Goal: Information Seeking & Learning: Find specific fact

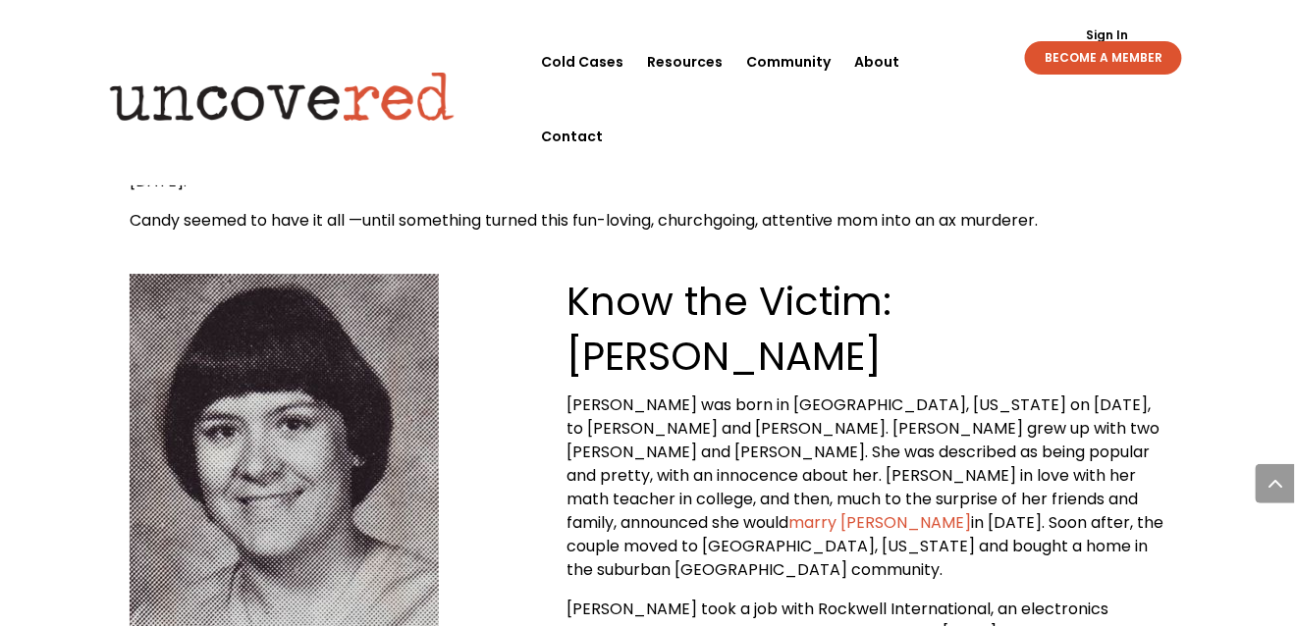
scroll to position [1668, 0]
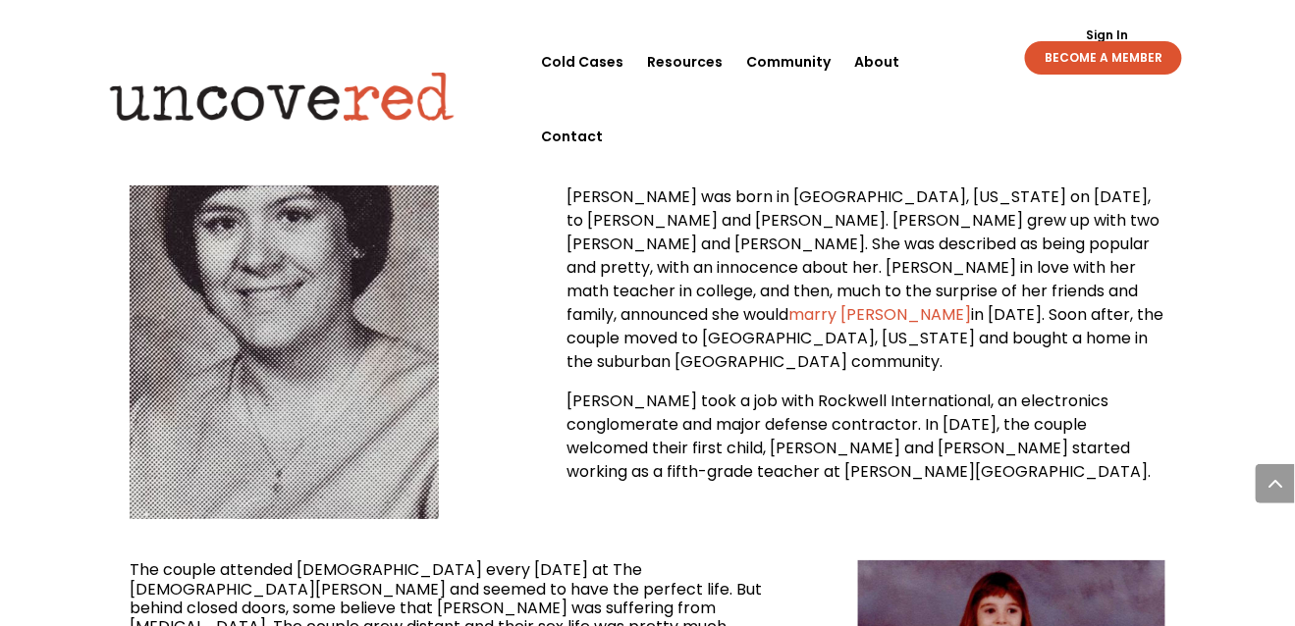
click at [971, 303] on span "marry [PERSON_NAME]" at bounding box center [879, 314] width 183 height 23
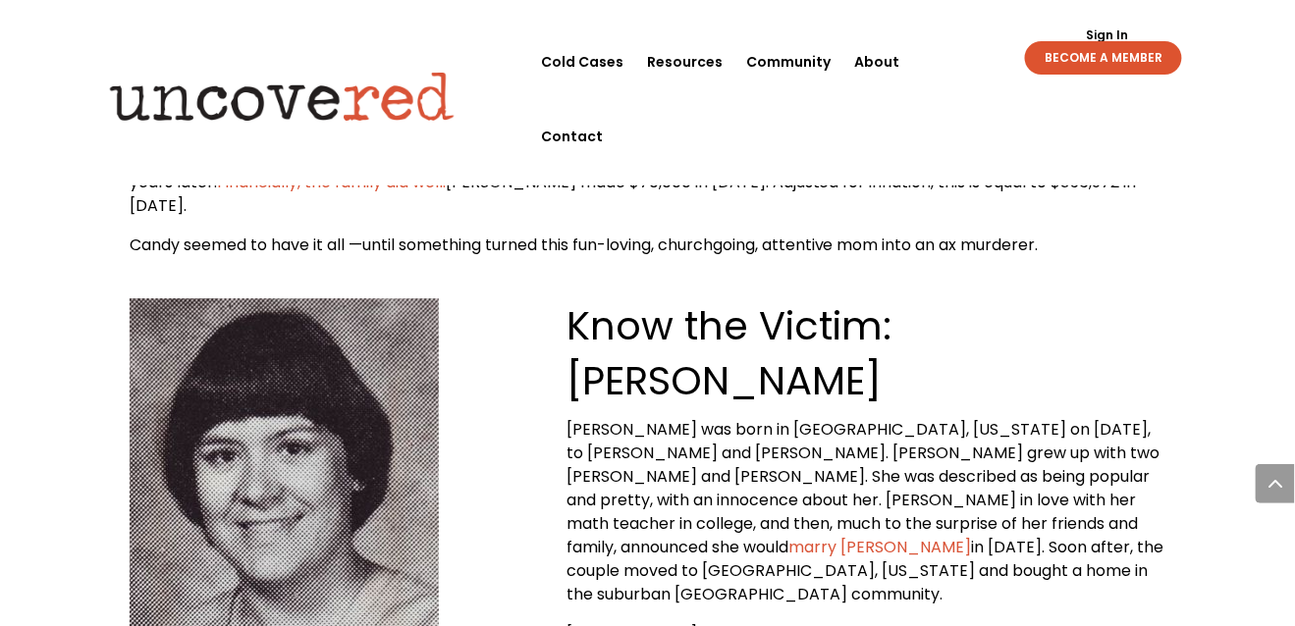
scroll to position [1570, 0]
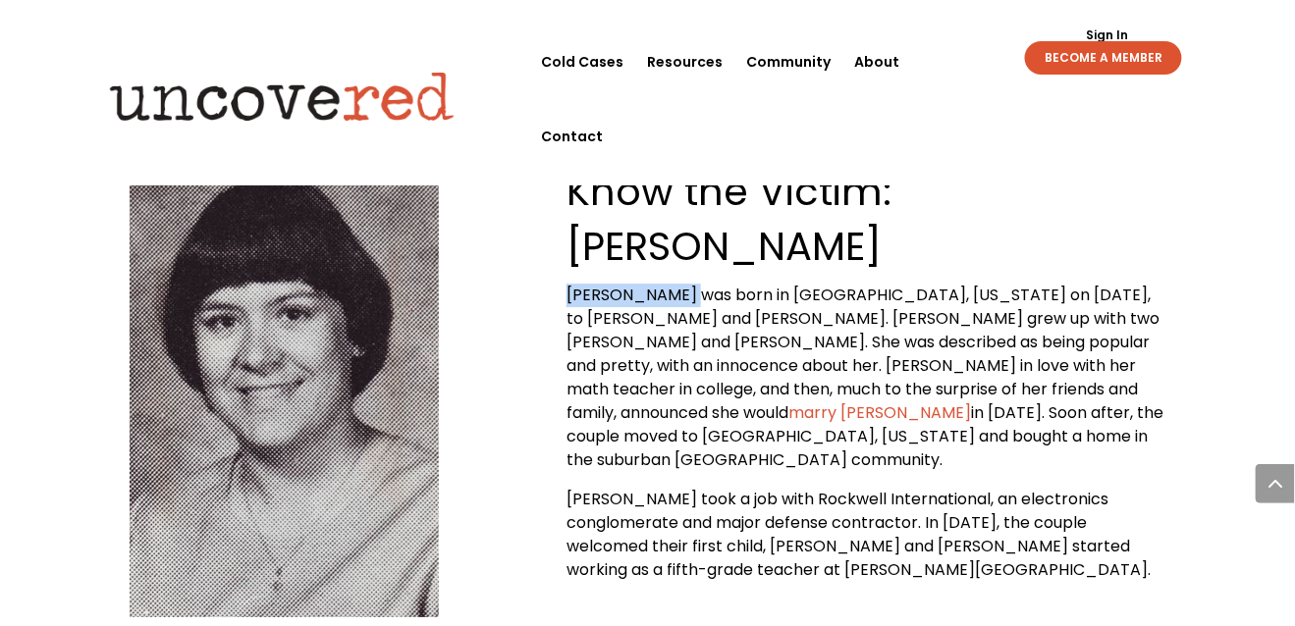
drag, startPoint x: 568, startPoint y: 292, endPoint x: 681, endPoint y: 288, distance: 113.0
click at [681, 290] on span "[PERSON_NAME] was born in [GEOGRAPHIC_DATA], [US_STATE] on [DATE], to [PERSON_N…" at bounding box center [862, 354] width 593 height 140
copy span "[PERSON_NAME]"
